Goal: Task Accomplishment & Management: Manage account settings

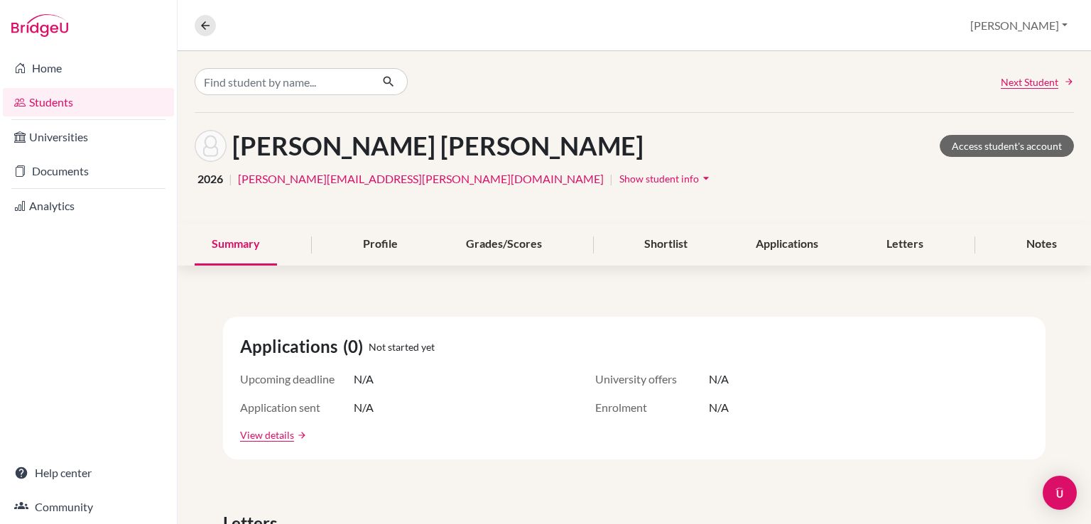
click at [50, 99] on link "Students" at bounding box center [88, 102] width 171 height 28
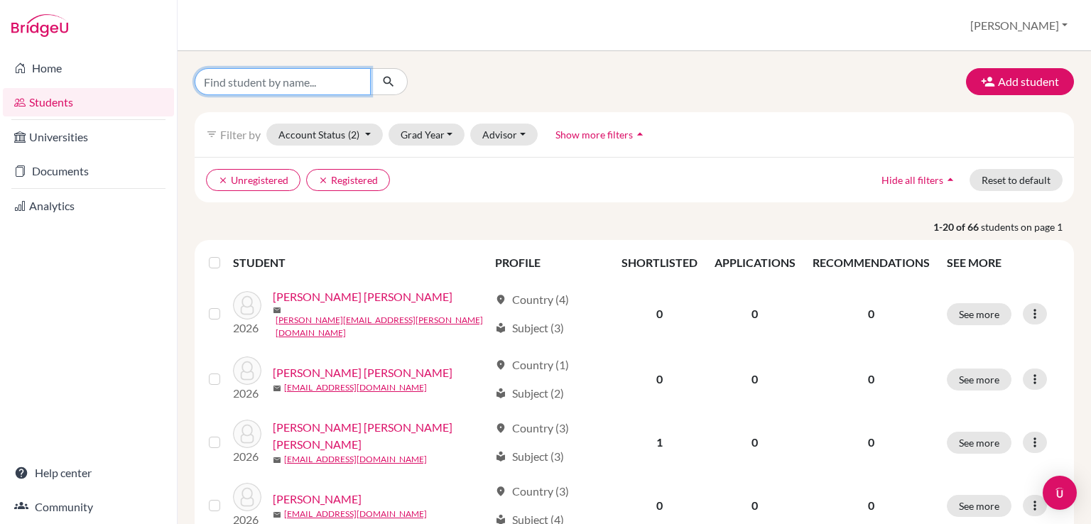
click at [273, 80] on input "Find student by name..." at bounding box center [283, 81] width 176 height 27
type input "jun"
click button "submit" at bounding box center [389, 81] width 38 height 27
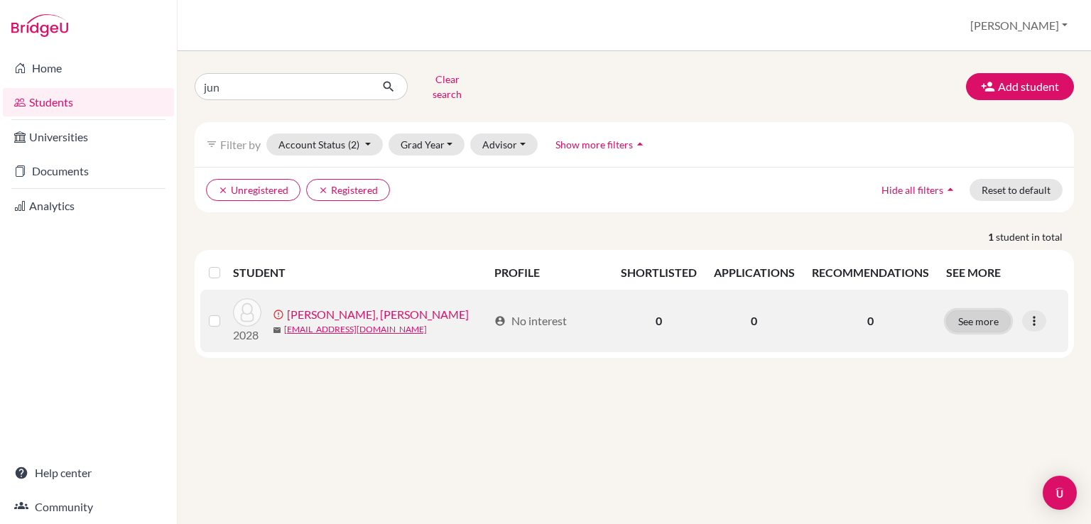
click at [974, 310] on button "See more" at bounding box center [978, 321] width 65 height 22
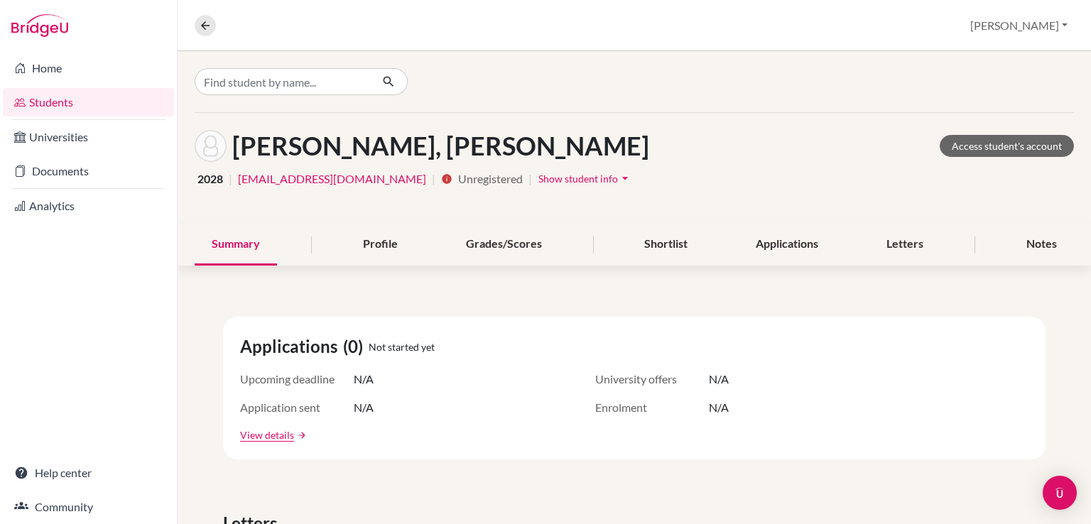
click at [538, 180] on span "Show student info" at bounding box center [578, 179] width 80 height 12
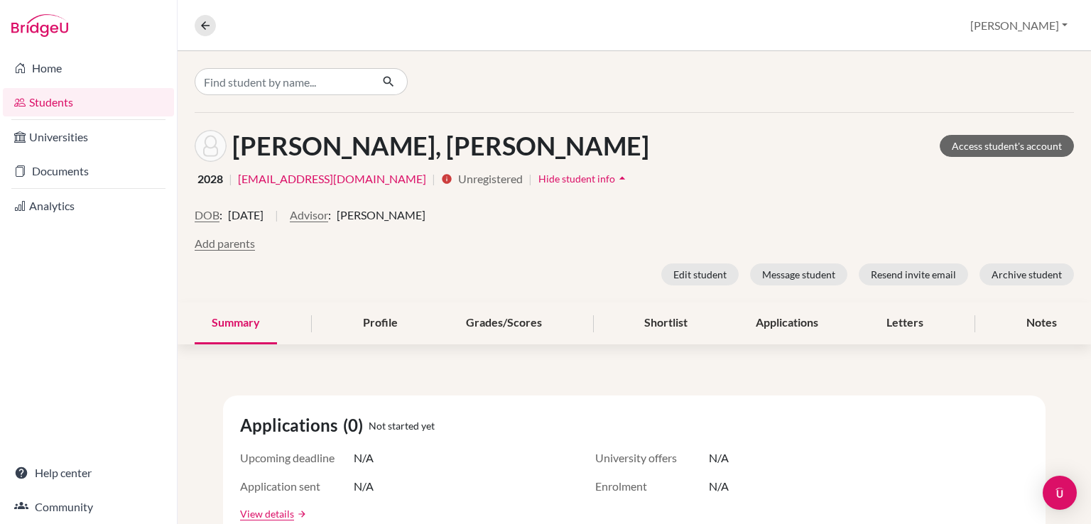
click at [278, 179] on link "j.park@aiscr.org" at bounding box center [332, 178] width 188 height 17
click at [695, 273] on button "Edit student" at bounding box center [699, 274] width 77 height 22
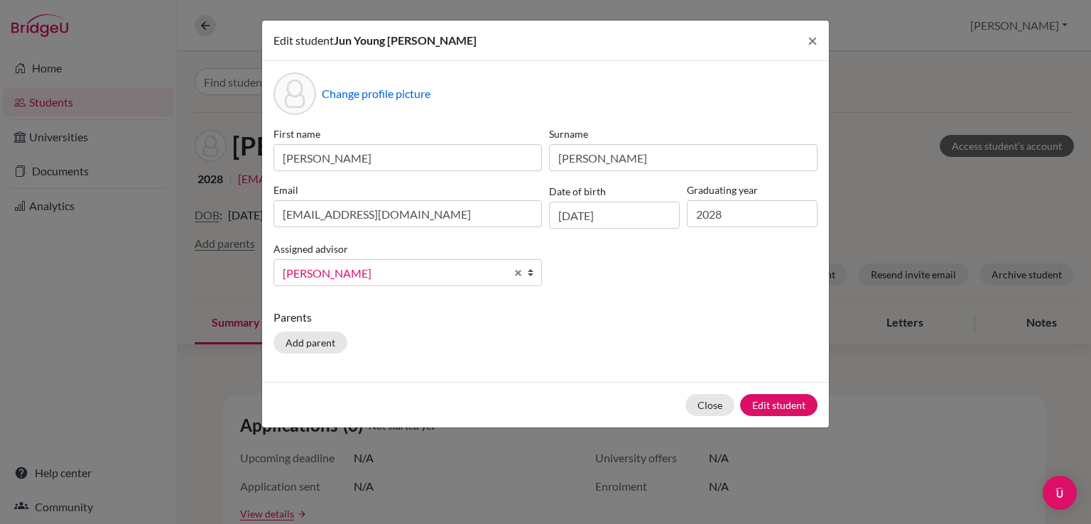
click at [695, 273] on div "First name Jun Young Surname Park Lee Email j.park@aiscr.org Date of birth 10/0…" at bounding box center [545, 211] width 551 height 171
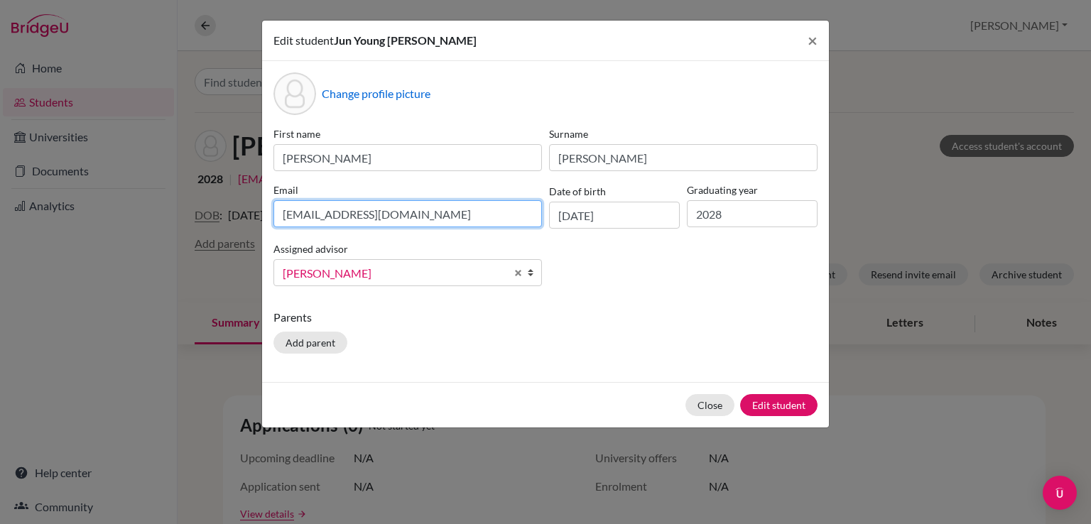
click at [310, 214] on input "j.park@aiscr.org" at bounding box center [407, 213] width 268 height 27
type input "j.par@aiscr.org"
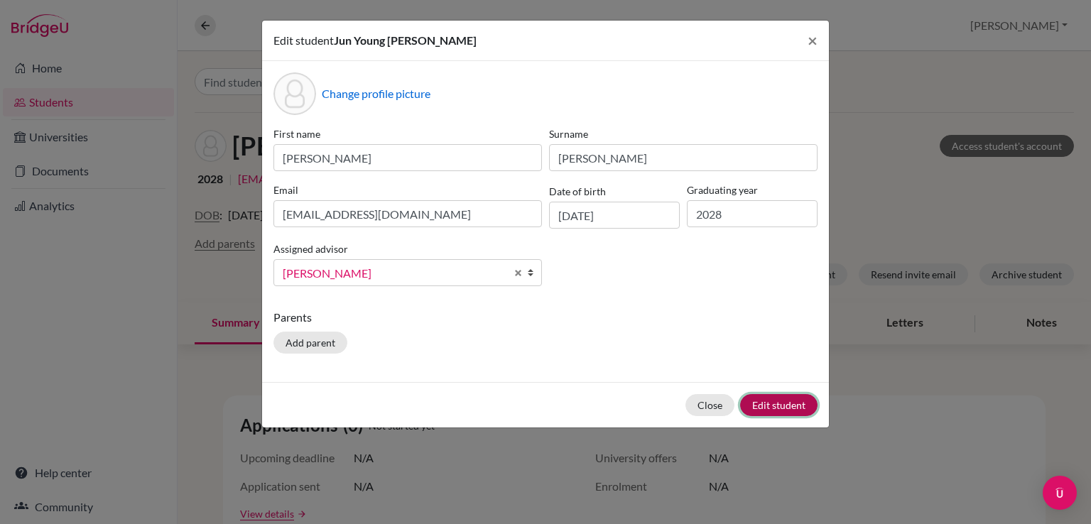
click at [781, 405] on button "Edit student" at bounding box center [778, 405] width 77 height 22
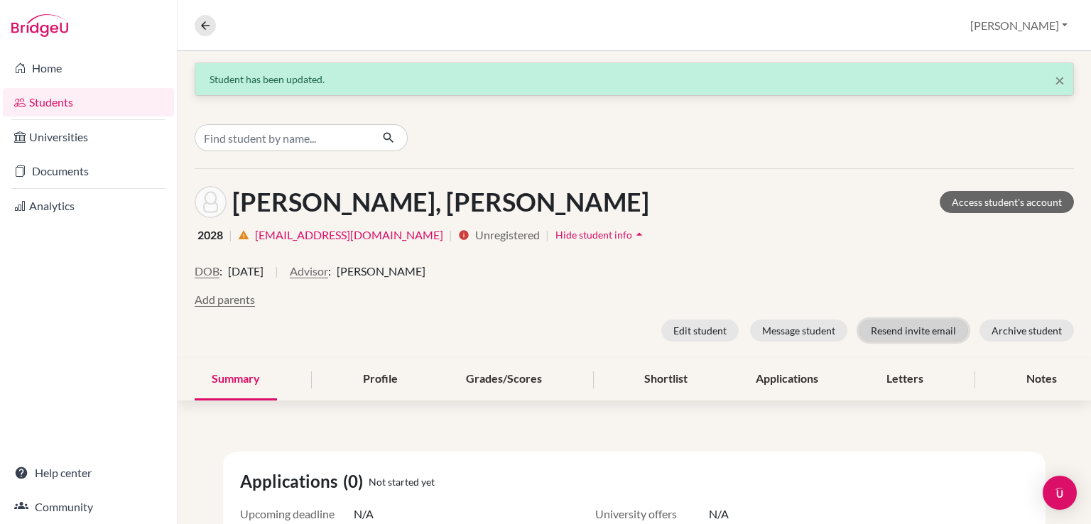
click at [915, 335] on button "Resend invite email" at bounding box center [913, 331] width 109 height 22
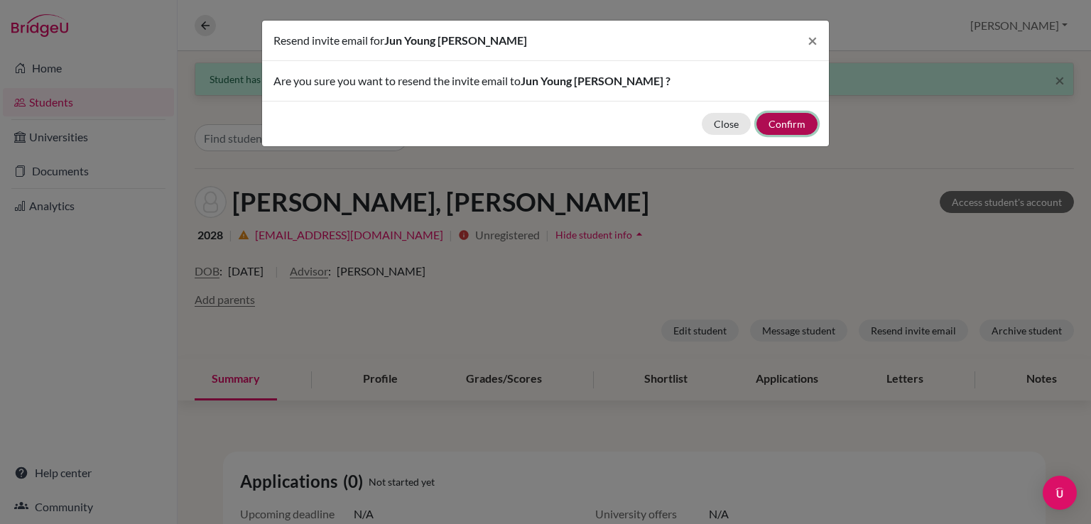
click at [795, 121] on button "Confirm" at bounding box center [786, 124] width 61 height 22
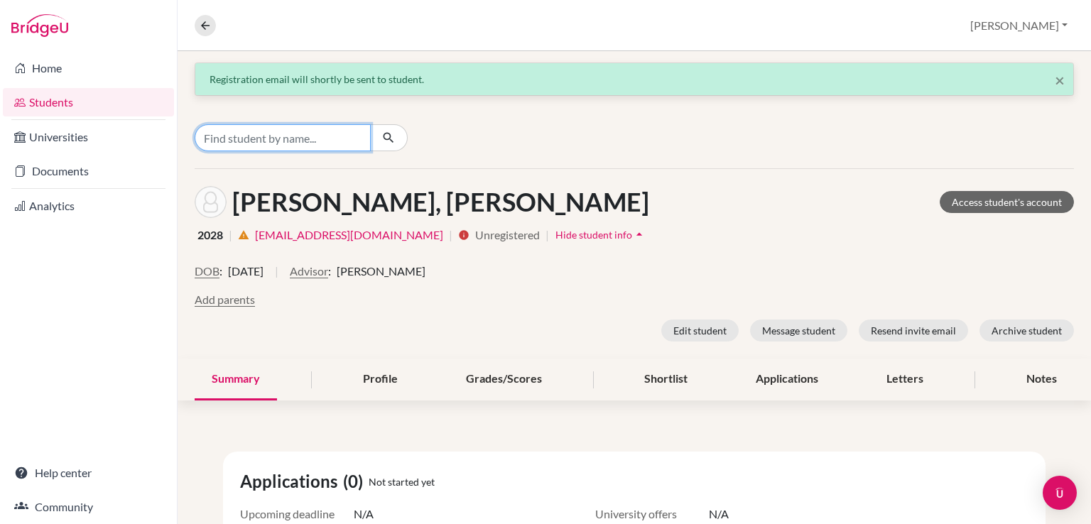
click at [320, 138] on input "Find student by name..." at bounding box center [283, 137] width 176 height 27
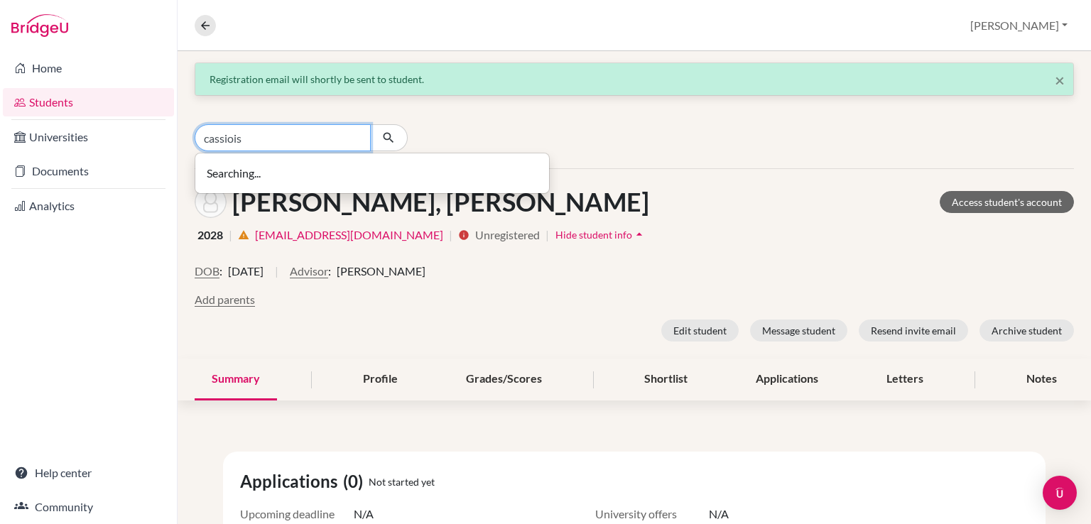
type input "cassiois"
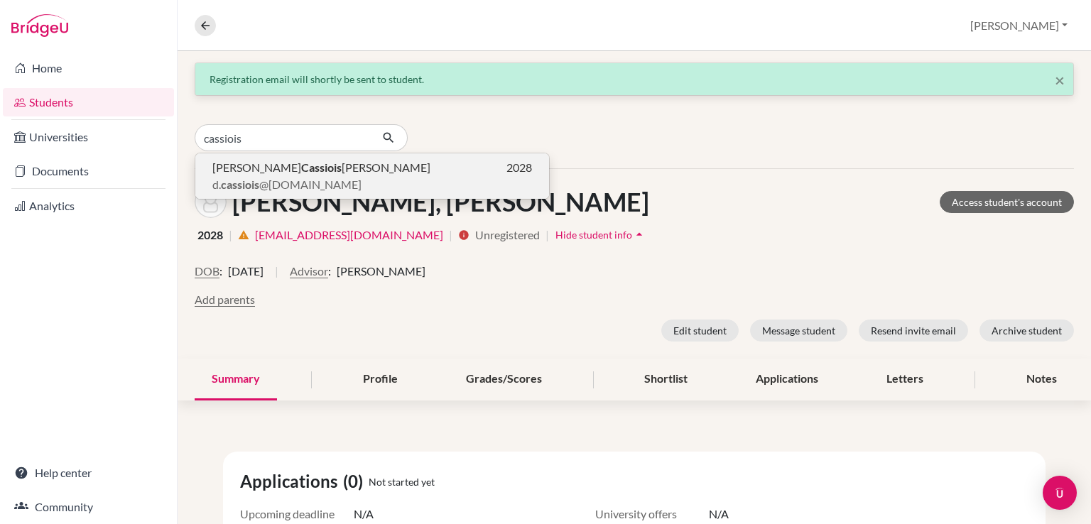
click at [337, 188] on p "d. cassiois @aiscr.org" at bounding box center [372, 184] width 320 height 17
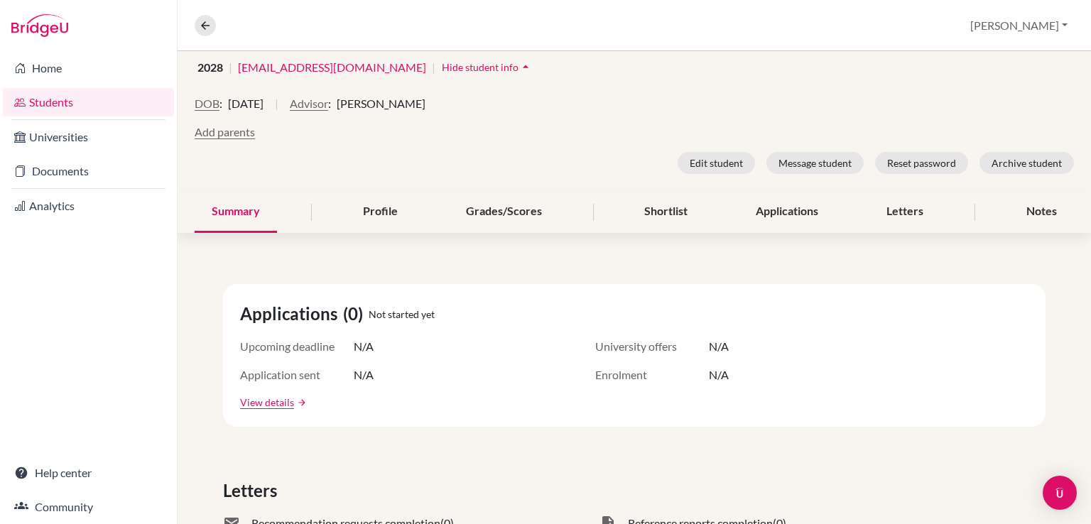
scroll to position [169, 0]
click at [210, 97] on button "DOB" at bounding box center [207, 102] width 25 height 17
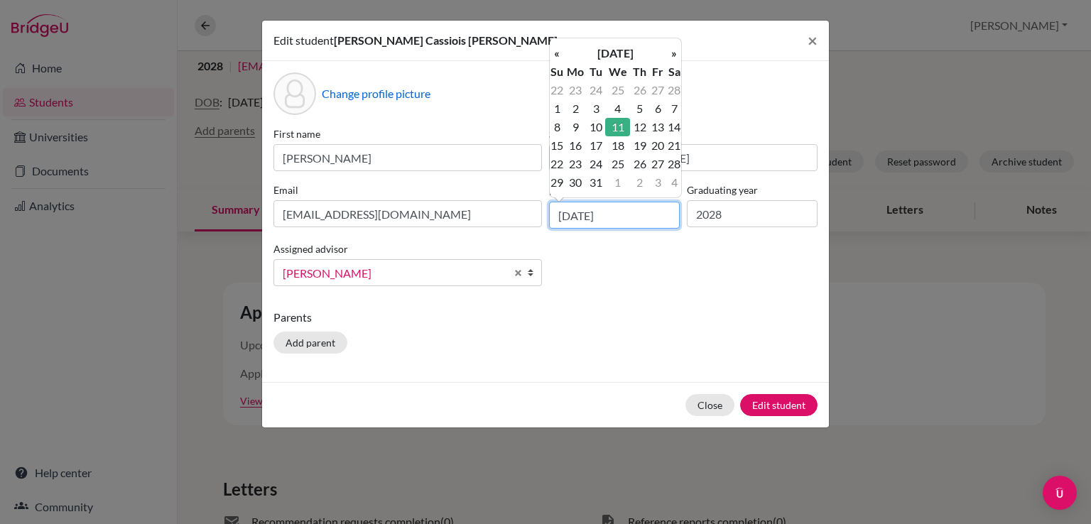
click at [617, 210] on input "11/03/2009" at bounding box center [614, 215] width 131 height 27
type input "11/03/2010"
click at [617, 281] on div "First name Daniel Surname Cassiois Gabourel Email d.cassiois@aiscr.org Date of …" at bounding box center [545, 211] width 551 height 171
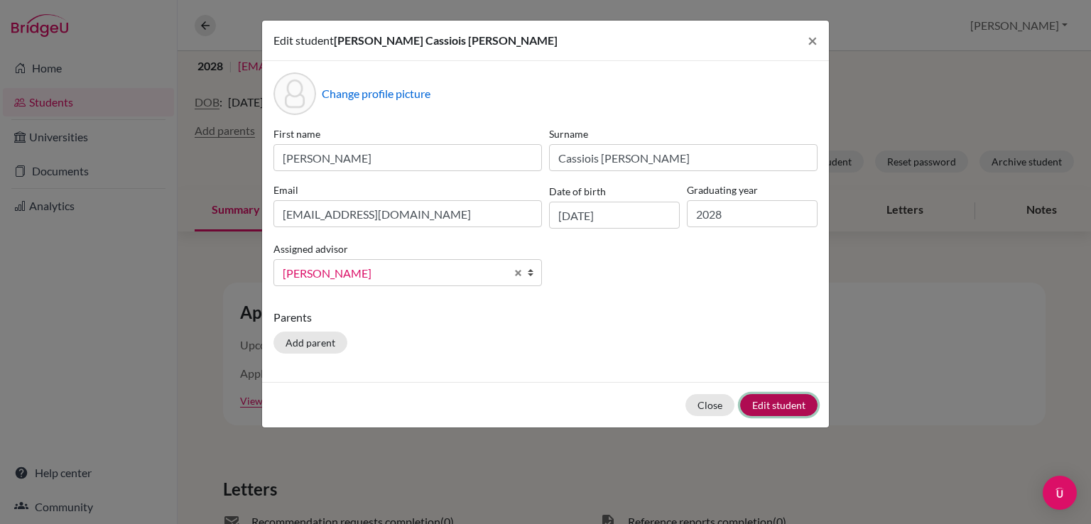
click at [785, 399] on button "Edit student" at bounding box center [778, 405] width 77 height 22
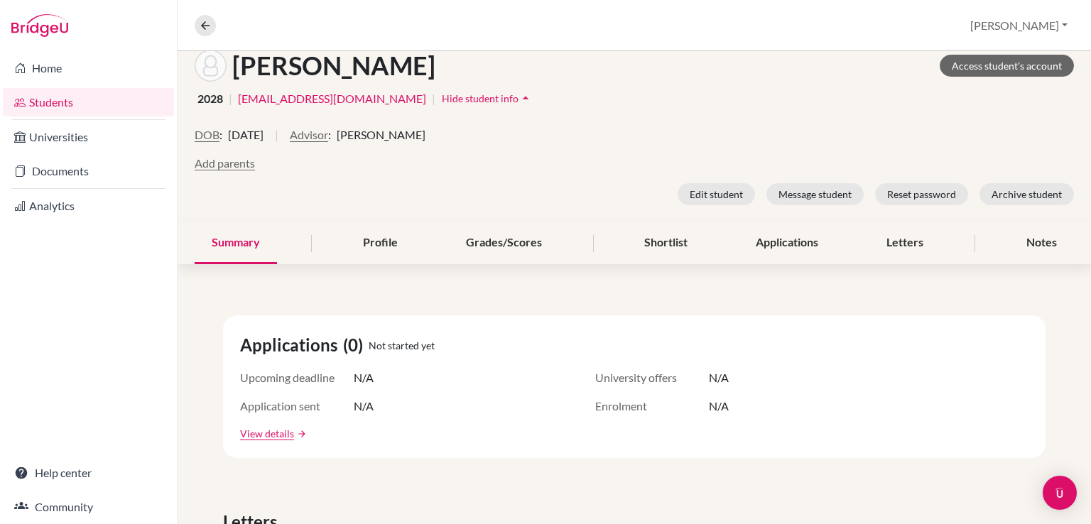
scroll to position [134, 0]
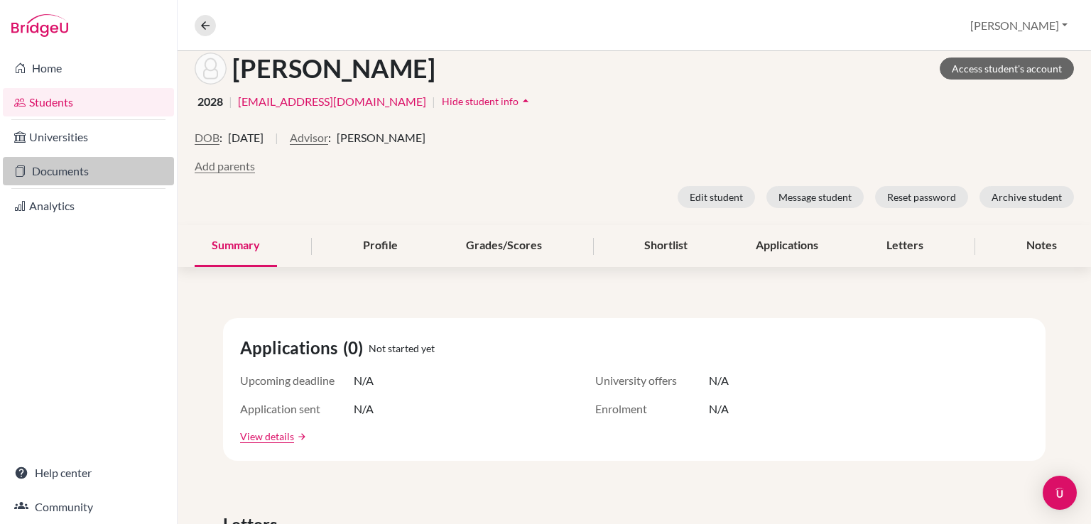
click at [53, 175] on link "Documents" at bounding box center [88, 171] width 171 height 28
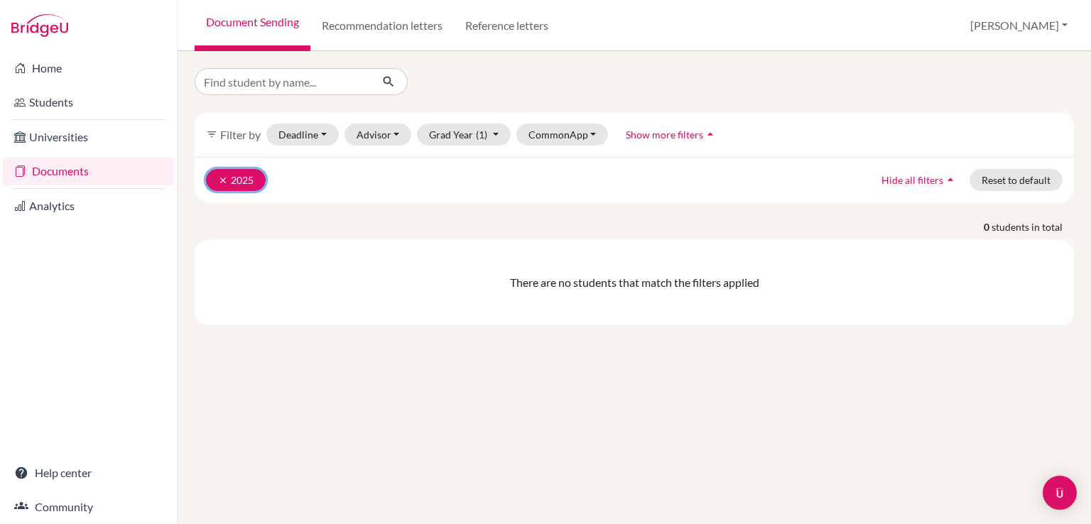
click at [224, 182] on icon "clear" at bounding box center [223, 180] width 10 height 10
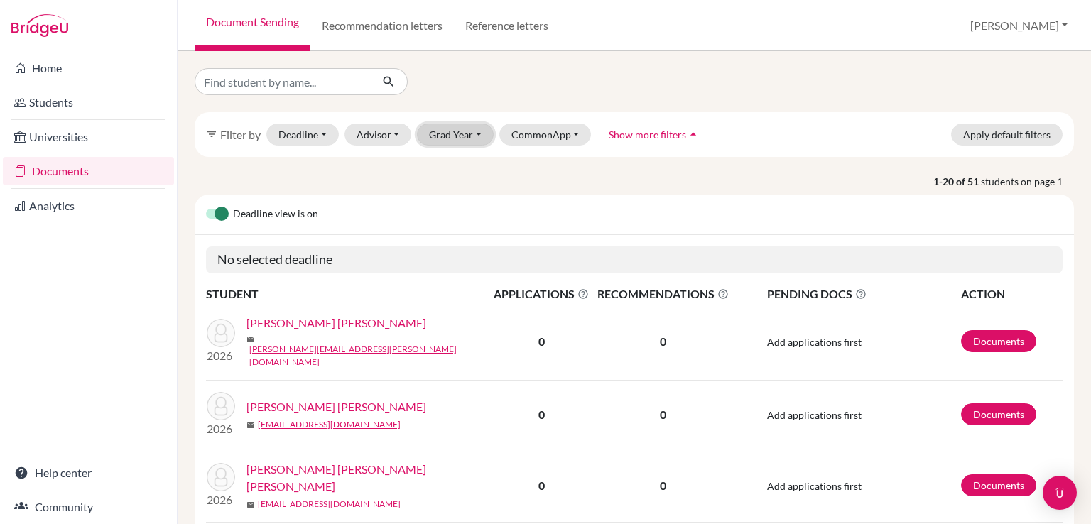
click at [469, 142] on button "Grad Year" at bounding box center [455, 135] width 77 height 22
click at [462, 228] on div "2025" at bounding box center [460, 232] width 50 height 17
